Goal: Task Accomplishment & Management: Use online tool/utility

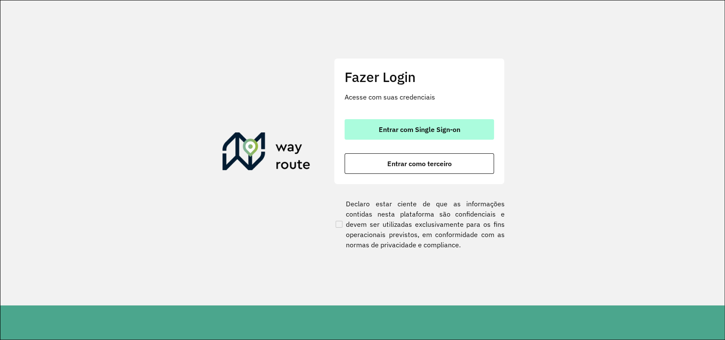
click at [417, 131] on span "Entrar com Single Sign-on" at bounding box center [420, 129] width 82 height 7
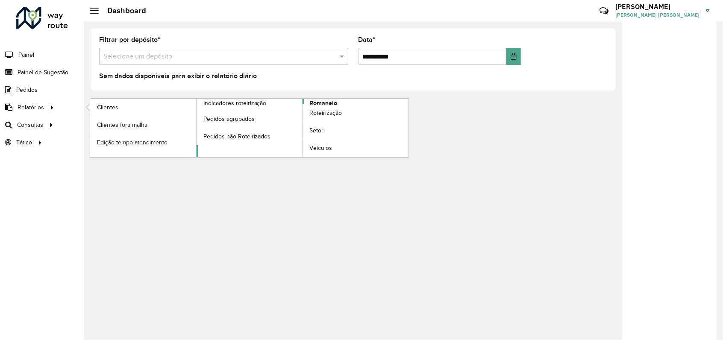
click at [327, 101] on span "Romaneio" at bounding box center [323, 103] width 28 height 9
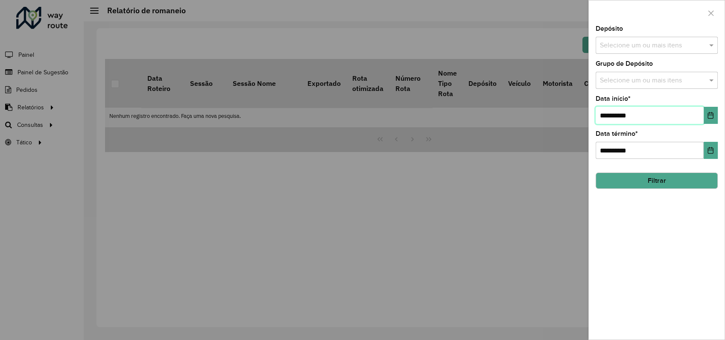
click at [673, 117] on input "**********" at bounding box center [650, 115] width 108 height 17
click at [708, 113] on icon "Choose Date" at bounding box center [711, 115] width 6 height 7
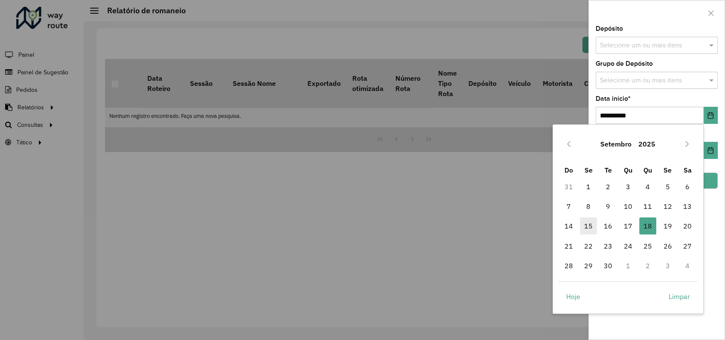
click at [588, 229] on span "15" at bounding box center [588, 225] width 17 height 17
type input "**********"
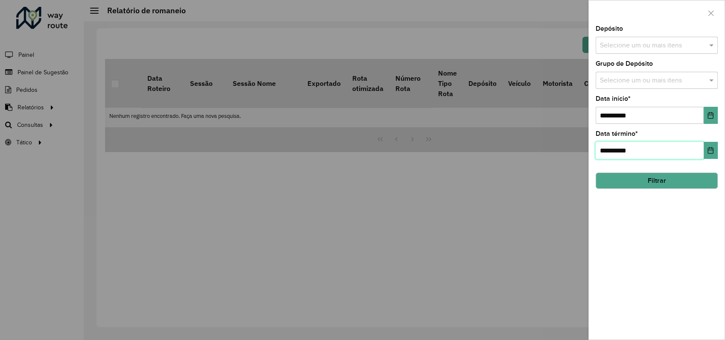
click at [682, 150] on input "**********" at bounding box center [650, 150] width 108 height 17
click at [672, 179] on button "Filtrar" at bounding box center [657, 181] width 122 height 16
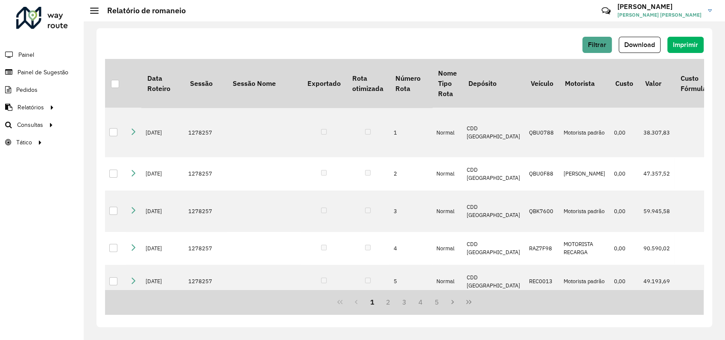
click at [115, 83] on div at bounding box center [115, 84] width 8 height 8
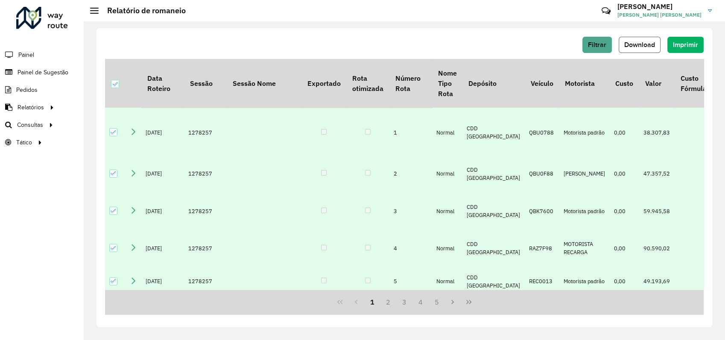
click at [653, 45] on span "Download" at bounding box center [640, 44] width 31 height 7
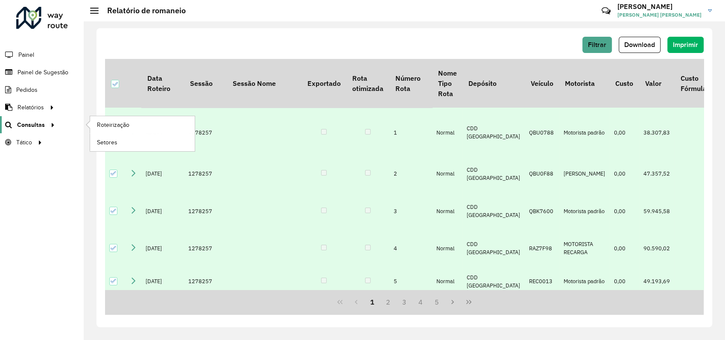
click at [33, 123] on span "Consultas" at bounding box center [31, 124] width 28 height 9
click at [109, 123] on span "Roteirização" at bounding box center [114, 124] width 35 height 9
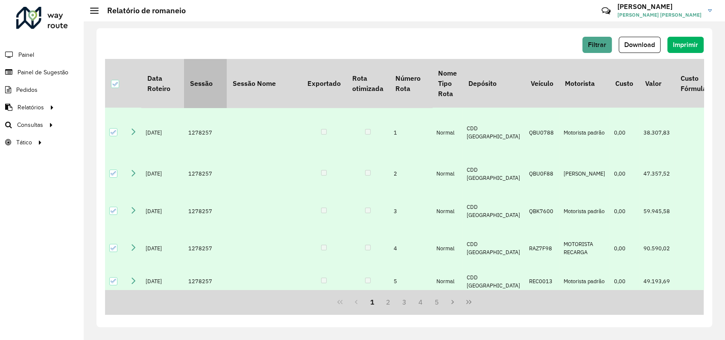
click at [201, 79] on th "Sessão" at bounding box center [205, 83] width 43 height 49
drag, startPoint x: 201, startPoint y: 79, endPoint x: 189, endPoint y: 37, distance: 44.1
click at [189, 37] on div "Filtrar Download Imprimir" at bounding box center [404, 45] width 599 height 16
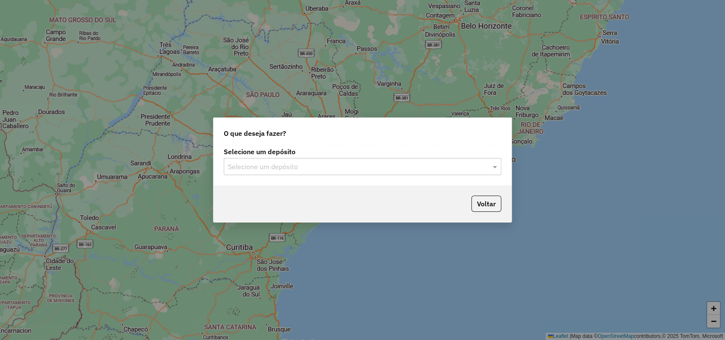
click at [322, 164] on input "text" at bounding box center [354, 167] width 252 height 10
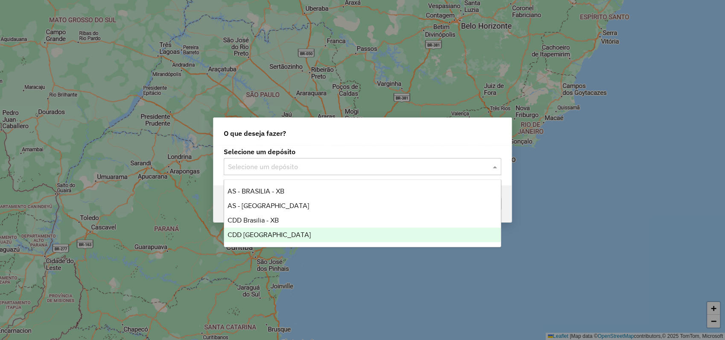
click at [272, 236] on span "CDD [GEOGRAPHIC_DATA]" at bounding box center [269, 234] width 83 height 7
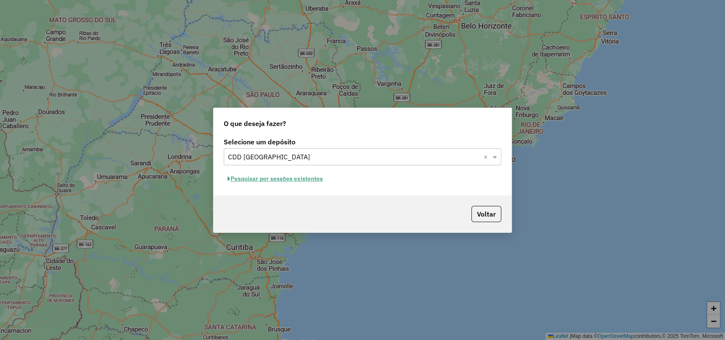
click at [272, 177] on button "Pesquisar por sessões existentes" at bounding box center [275, 178] width 103 height 13
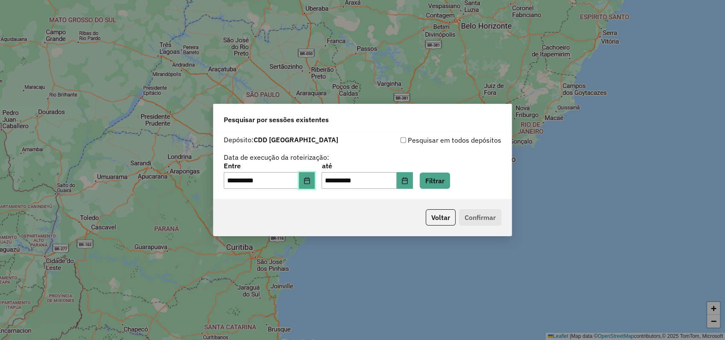
click at [307, 178] on button "Choose Date" at bounding box center [307, 180] width 16 height 17
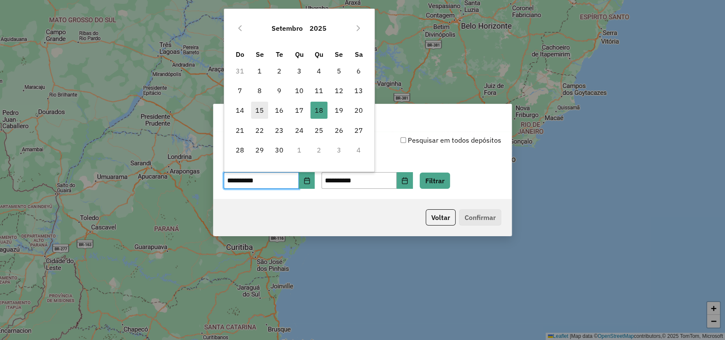
click at [255, 108] on span "15" at bounding box center [259, 110] width 17 height 17
type input "**********"
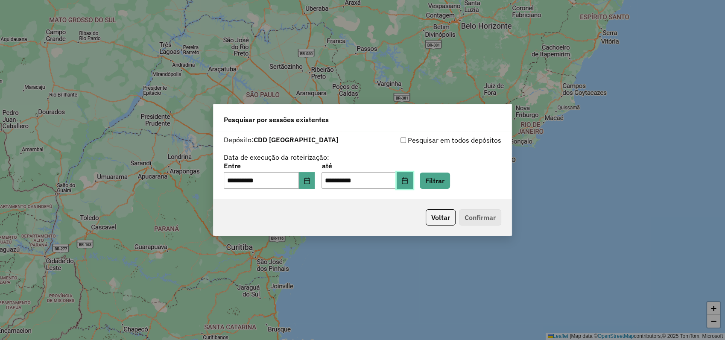
click at [408, 179] on icon "Choose Date" at bounding box center [405, 180] width 7 height 7
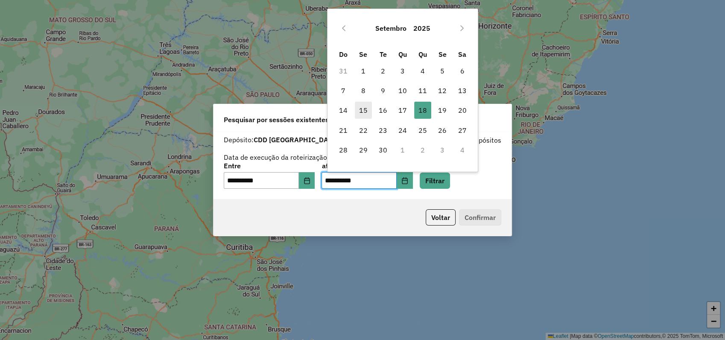
click at [367, 109] on span "15" at bounding box center [363, 110] width 17 height 17
type input "**********"
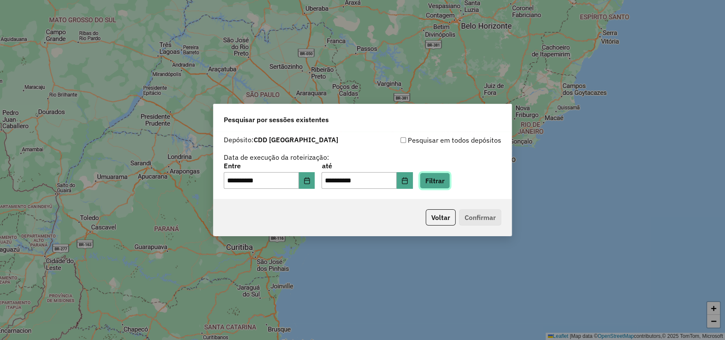
click at [445, 178] on button "Filtrar" at bounding box center [435, 181] width 30 height 16
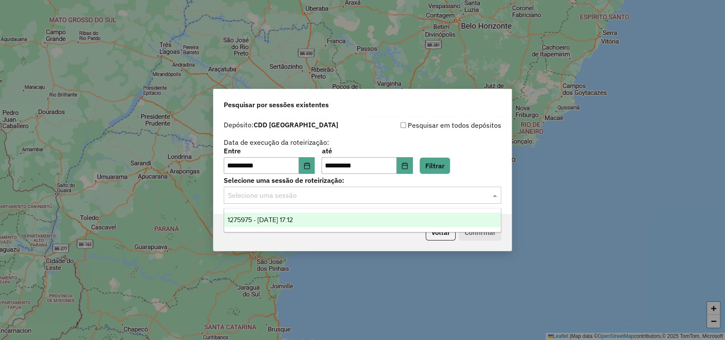
click at [293, 199] on input "text" at bounding box center [354, 196] width 252 height 10
click at [288, 217] on span "1275975 - 15/09/2025 17:12" at bounding box center [260, 219] width 65 height 7
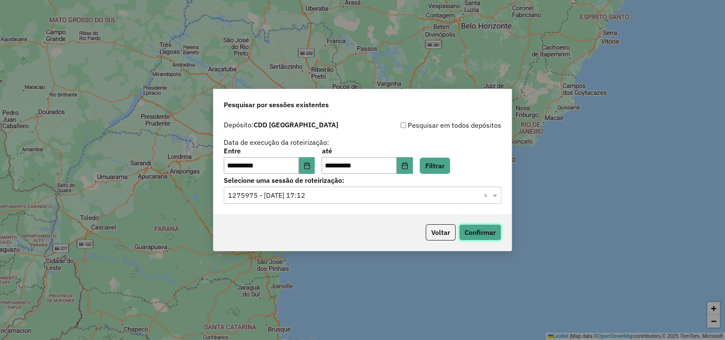
click at [492, 232] on button "Confirmar" at bounding box center [480, 232] width 42 height 16
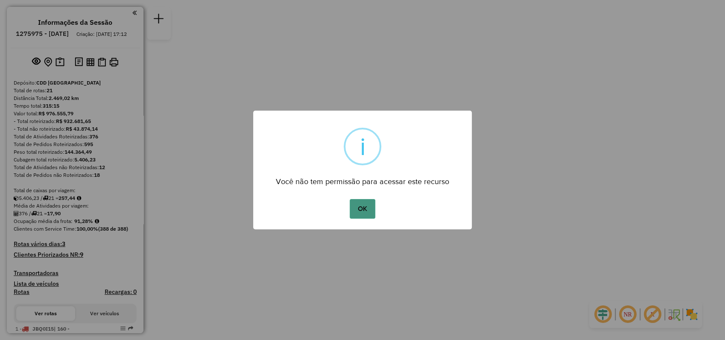
click at [362, 212] on button "OK" at bounding box center [362, 209] width 25 height 20
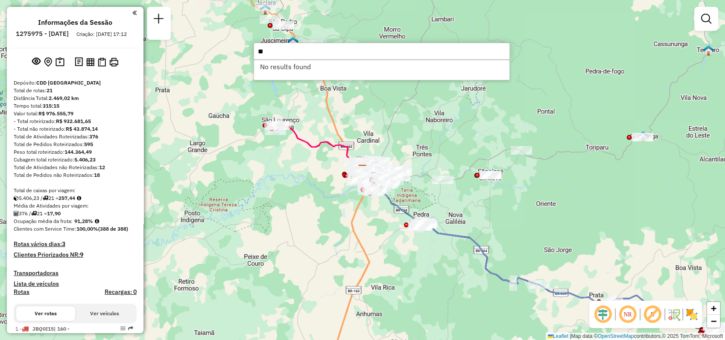
type input "*"
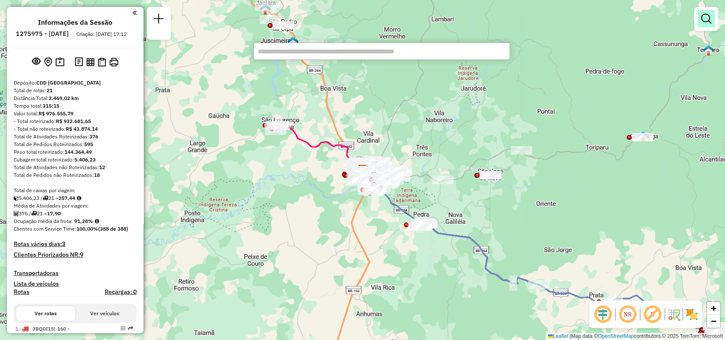
click at [705, 23] on em at bounding box center [707, 19] width 10 height 10
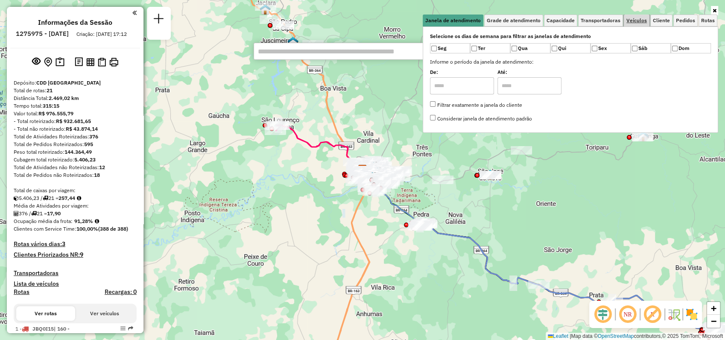
click at [642, 18] on span "Veículos" at bounding box center [637, 20] width 21 height 5
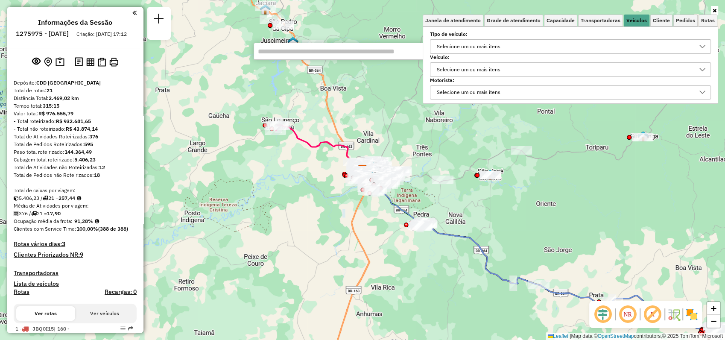
click at [462, 73] on div "Selecione um ou mais itens" at bounding box center [469, 70] width 70 height 14
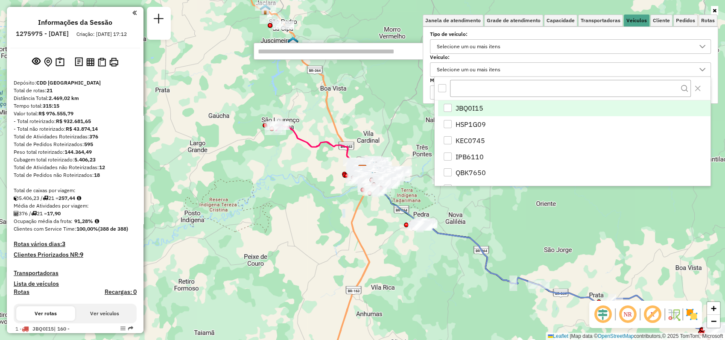
scroll to position [5, 30]
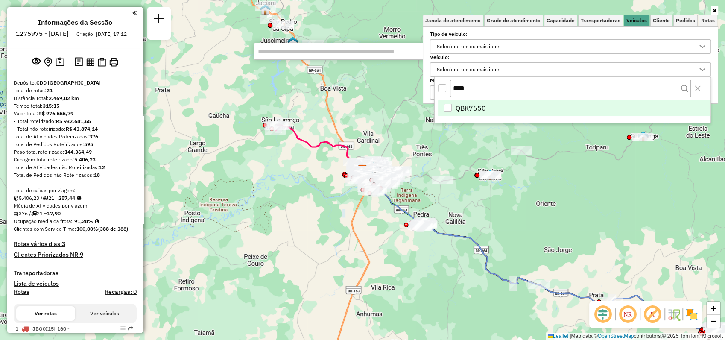
type input "****"
click at [480, 108] on span "QBK7650" at bounding box center [471, 108] width 30 height 10
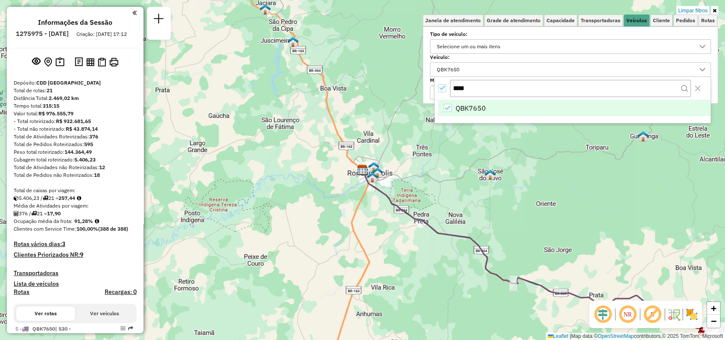
click at [715, 10] on icon at bounding box center [715, 10] width 4 height 5
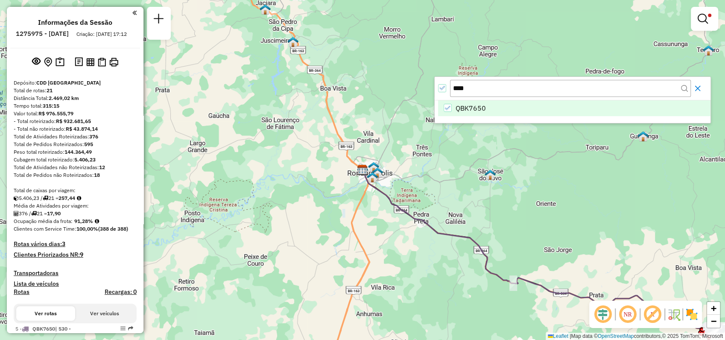
click at [696, 88] on icon "Close" at bounding box center [698, 88] width 7 height 7
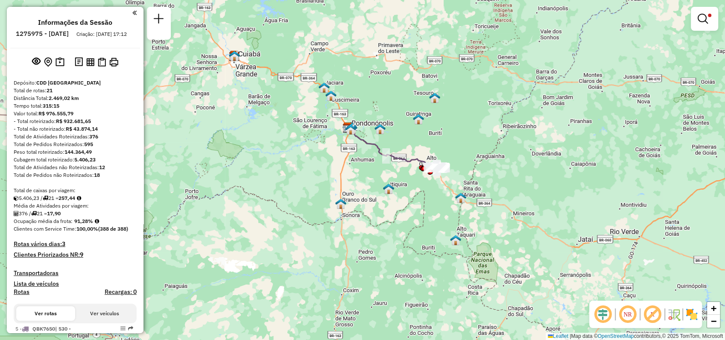
drag, startPoint x: 455, startPoint y: 182, endPoint x: 417, endPoint y: 153, distance: 47.3
click at [417, 153] on div "Limpar filtros Janela de atendimento Grade de atendimento Capacidade Transporta…" at bounding box center [362, 170] width 725 height 340
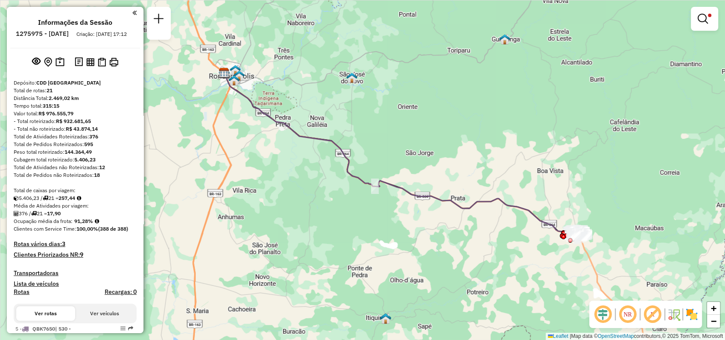
drag, startPoint x: 404, startPoint y: 74, endPoint x: 424, endPoint y: 98, distance: 31.0
click at [424, 98] on div "Limpar filtros Janela de atendimento Grade de atendimento Capacidade Transporta…" at bounding box center [362, 170] width 725 height 340
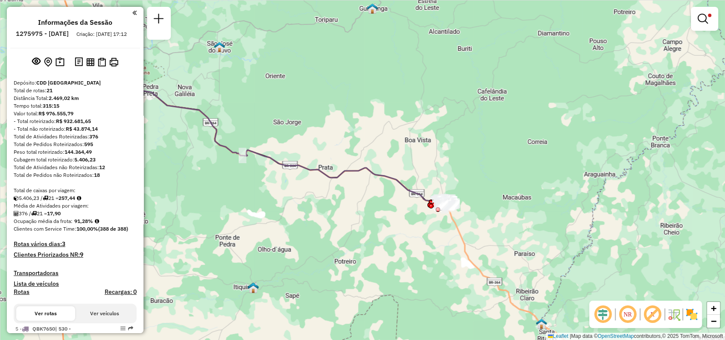
drag, startPoint x: 480, startPoint y: 150, endPoint x: 237, endPoint y: 168, distance: 243.8
click at [348, 119] on div "Limpar filtros Janela de atendimento Grade de atendimento Capacidade Transporta…" at bounding box center [362, 170] width 725 height 340
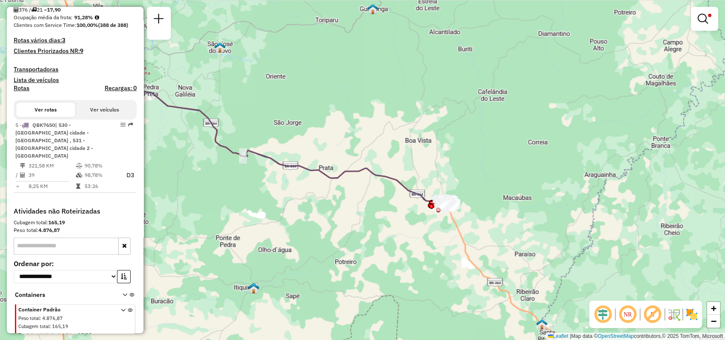
scroll to position [0, 0]
